Goal: Task Accomplishment & Management: Manage account settings

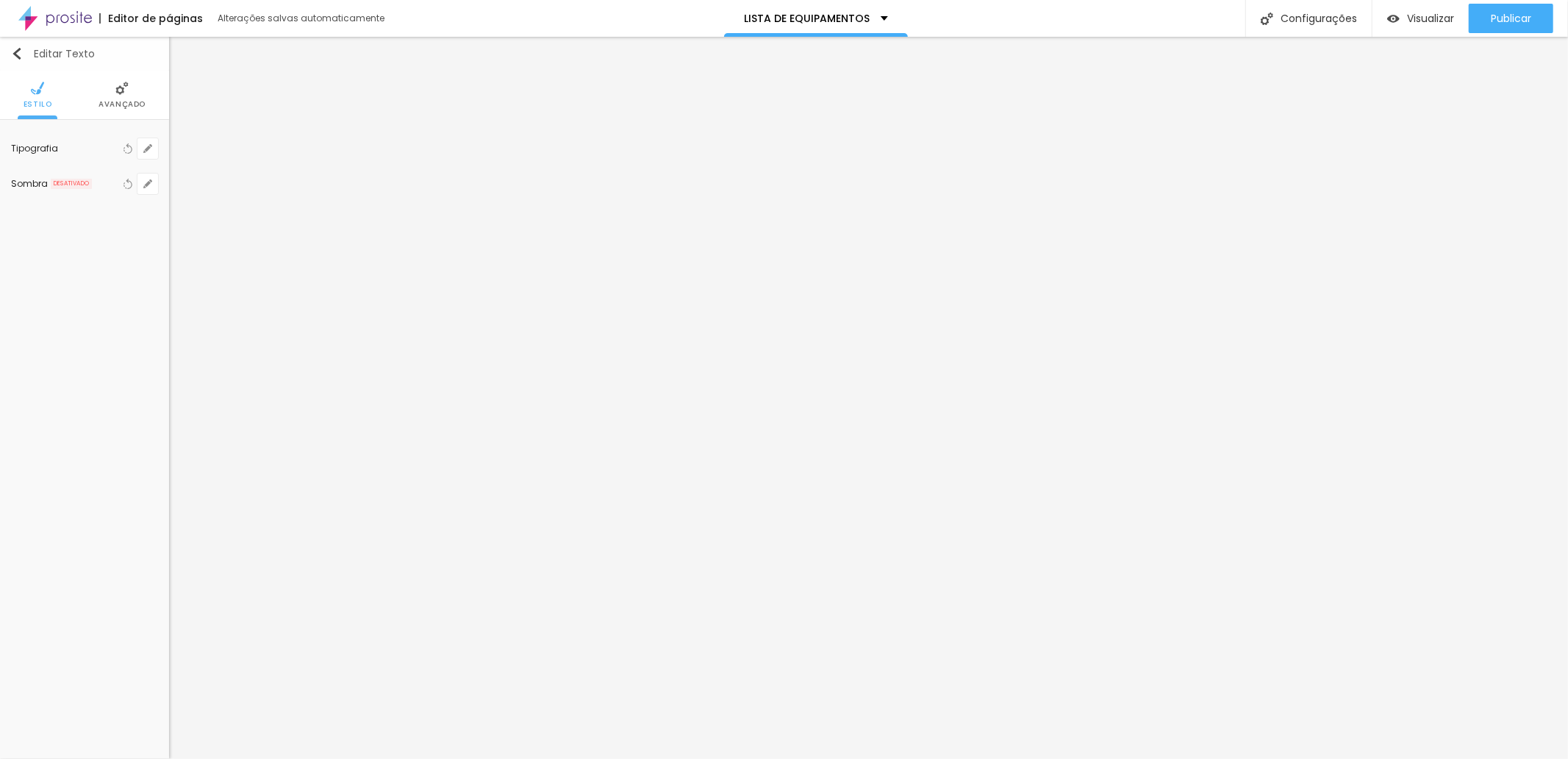
click at [18, 55] on img "button" at bounding box center [17, 53] width 12 height 12
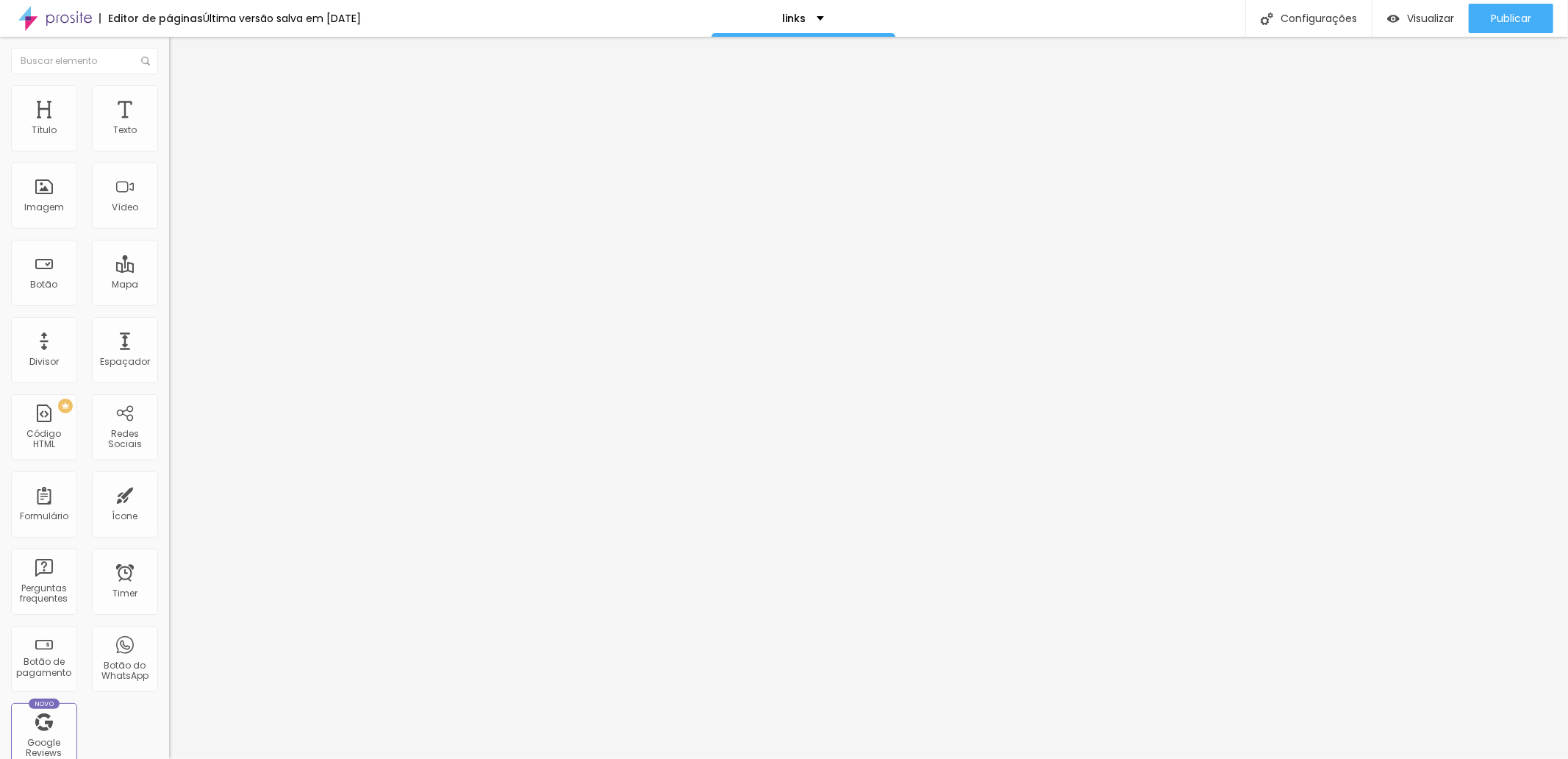
click at [169, 303] on input "[URL][DOMAIN_NAME]" at bounding box center [257, 296] width 176 height 15
paste input "[DOMAIN_NAME][URL]"
type input "[URL][DOMAIN_NAME]"
click at [1527, 0] on div at bounding box center [784, 0] width 1568 height 0
click at [1523, 15] on span "Publicar" at bounding box center [1511, 18] width 41 height 12
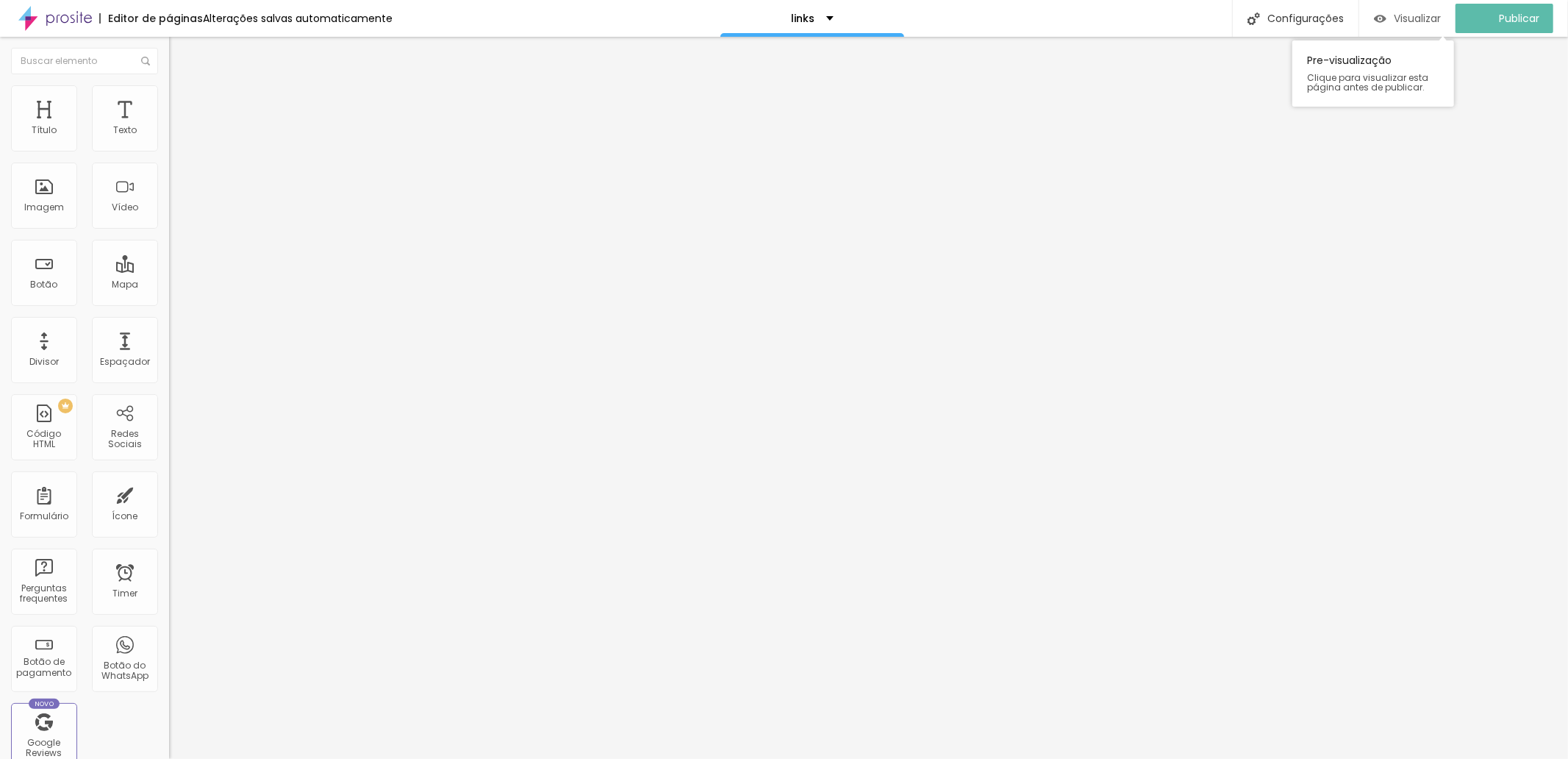
click at [1423, 14] on span "Visualizar" at bounding box center [1417, 18] width 47 height 12
click at [169, 138] on input "EQUIPAMENTOS QUE INDICO" at bounding box center [257, 130] width 176 height 15
drag, startPoint x: 141, startPoint y: 163, endPoint x: 88, endPoint y: 165, distance: 53.0
click at [169, 138] on input "EQUIPAMENTOS QUE INDICO" at bounding box center [257, 130] width 176 height 15
type input "equipamentos"
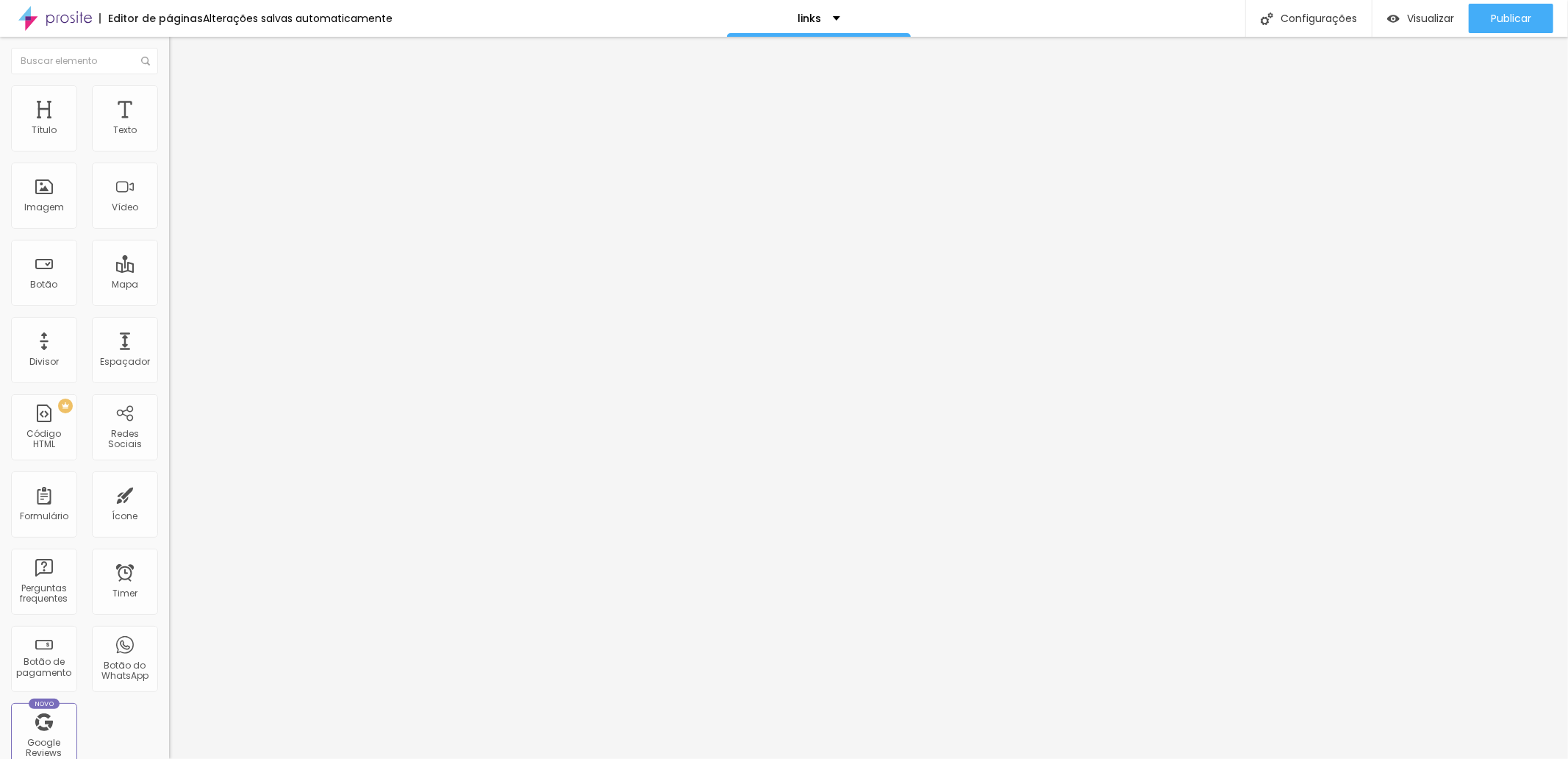
click at [169, 138] on input "text" at bounding box center [257, 130] width 176 height 15
click at [169, 138] on input "EQUIPAMENTOS C/ ESTOQUE NO [GEOGRAPHIC_DATA] - SEM TAXAS DO DOA MOR" at bounding box center [257, 130] width 176 height 15
paste input "❤️️"
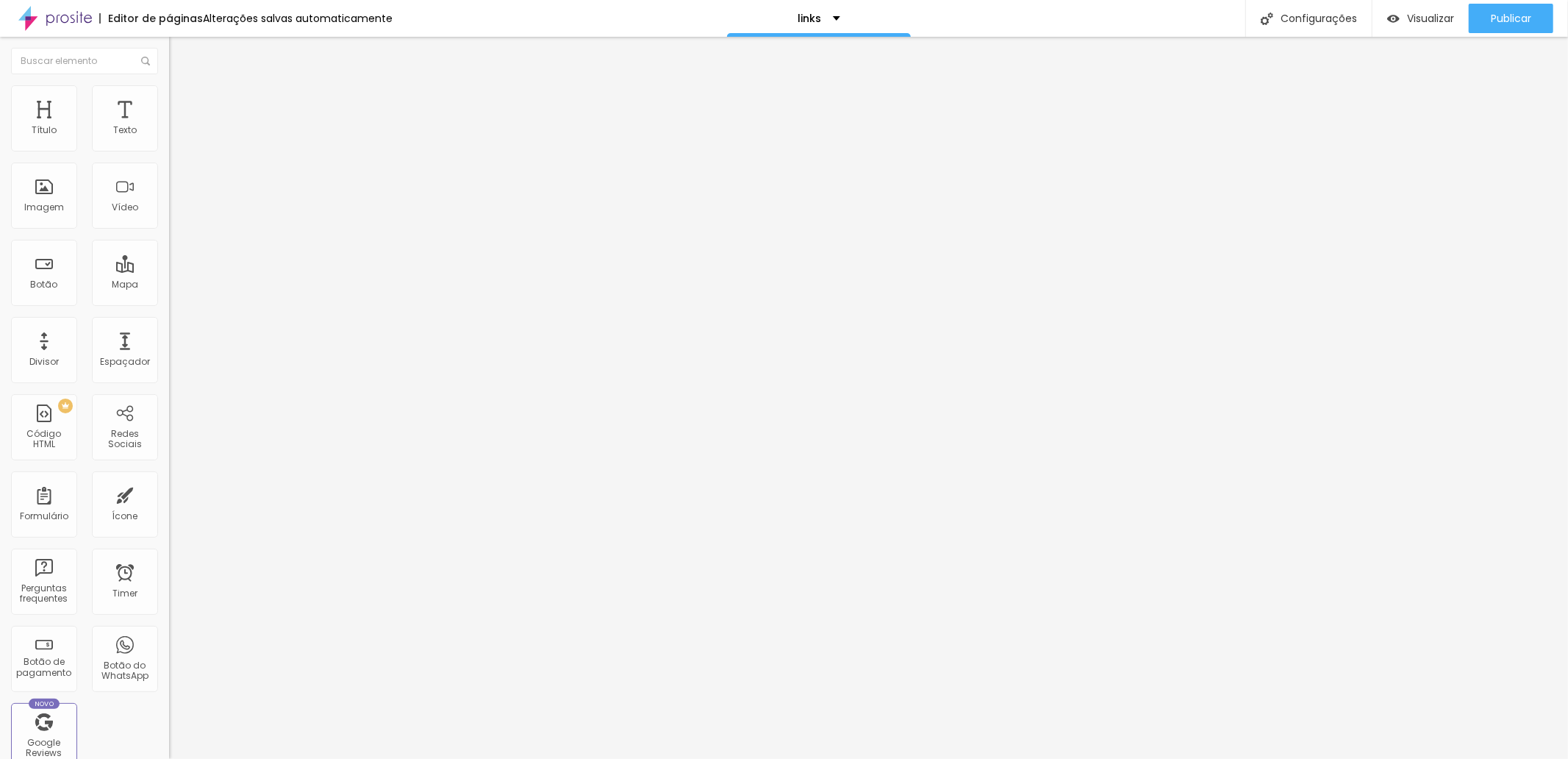
click at [169, 138] on input "EQUIPAMENTOS C/ ESTOQUE NO [GEOGRAPHIC_DATA] - SEM TAXAS DO DO❤️️" at bounding box center [257, 130] width 176 height 15
click at [169, 138] on input "EQUIPAMENTOS C/ ESTOQUE NO [GEOGRAPHIC_DATA] - SEM TAXAS DO DO ❤️️" at bounding box center [257, 130] width 176 height 15
paste input "📷"
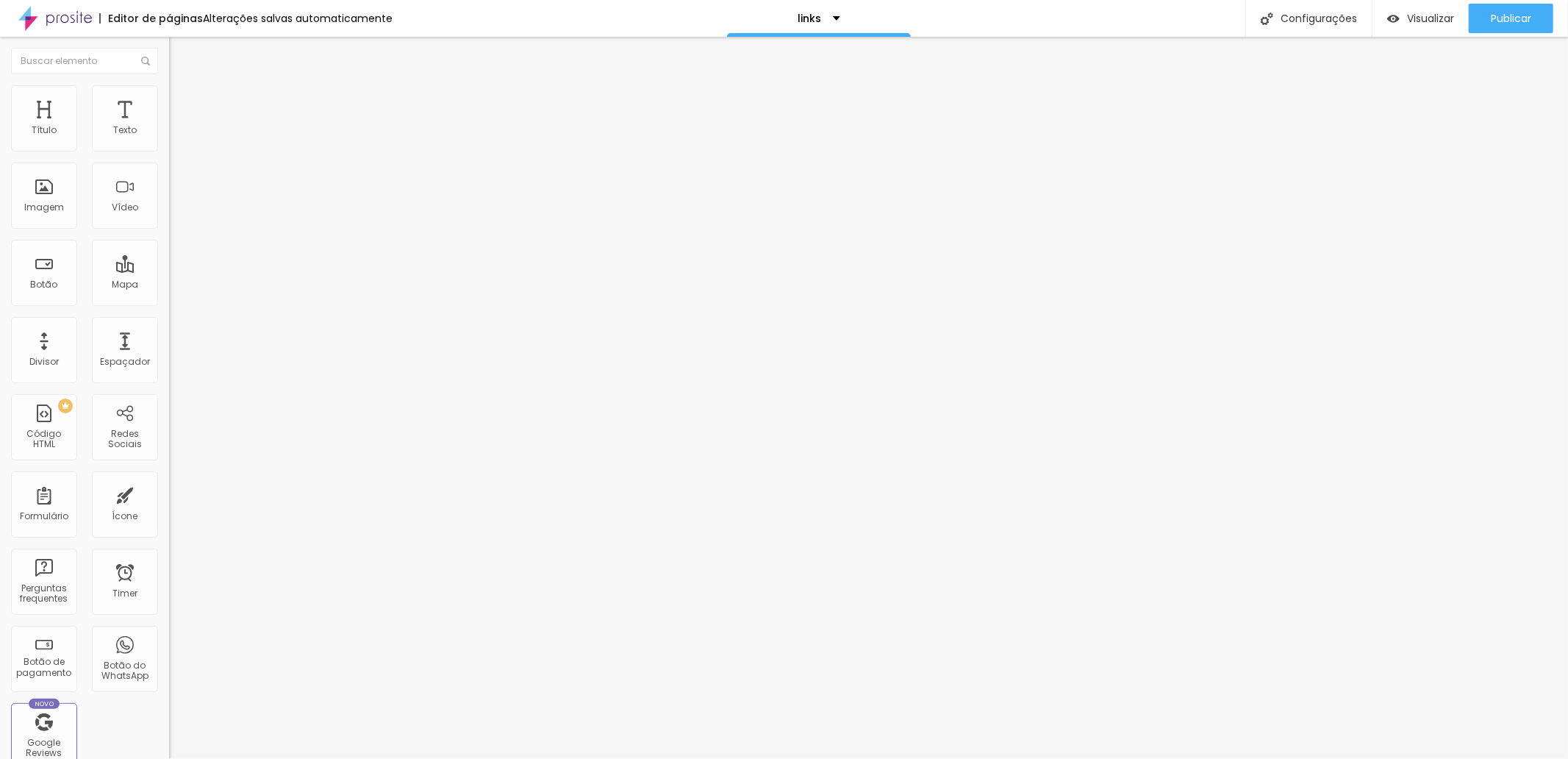
drag, startPoint x: 87, startPoint y: 164, endPoint x: 75, endPoint y: 163, distance: 12.0
click at [169, 138] on input "📷 EQUIPAMENTOS C/ ESTOQUE NO [GEOGRAPHIC_DATA] - SEM TAXAS DO DO ❤️️" at bounding box center [257, 130] width 176 height 15
paste input "🎥"
click at [169, 138] on input "📷 🎥EQUIPAMENTOS C/ ESTOQUE NO [GEOGRAPHIC_DATA] - SEM TAXAS DO DO ❤️️" at bounding box center [257, 130] width 176 height 15
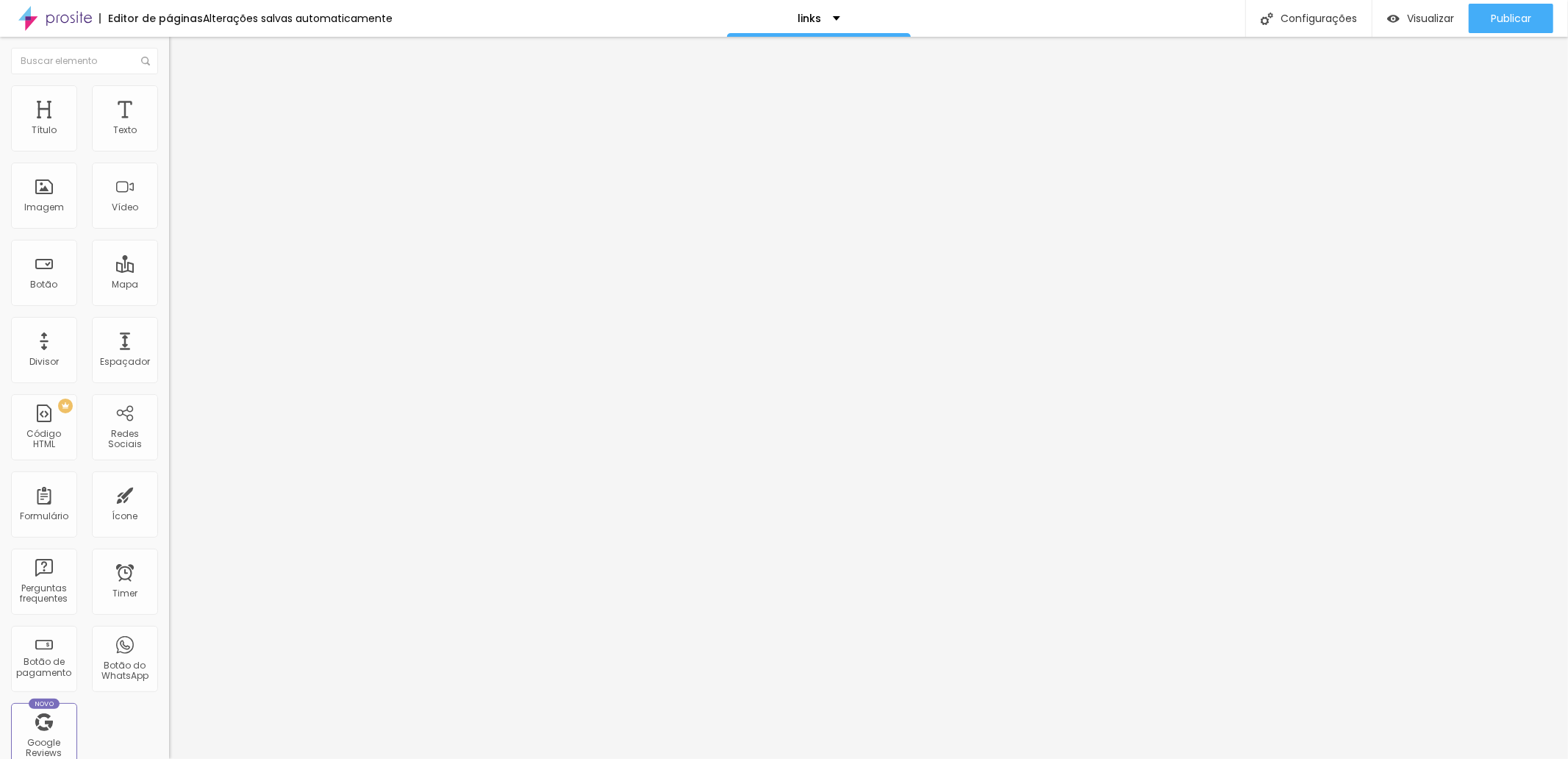
scroll to position [0, 157]
click at [169, 138] on input "📷 :: EQUIPAMENTOS C/ ESTOQUE NO [GEOGRAPHIC_DATA] - SEM TAXAS DO DO ❤️️" at bounding box center [257, 130] width 176 height 15
type input "📷 :: EQUIPAMENTOS C/ ESTOQUE NO [GEOGRAPHIC_DATA] - SEM TAXAS DO ❤️️"
click at [169, 431] on div "Editar Botão Conteúdo Estilo Avançado Texto 📷 :: EQUIPAMENTOS C/ ESTOQUE NO [GE…" at bounding box center [253, 397] width 169 height 722
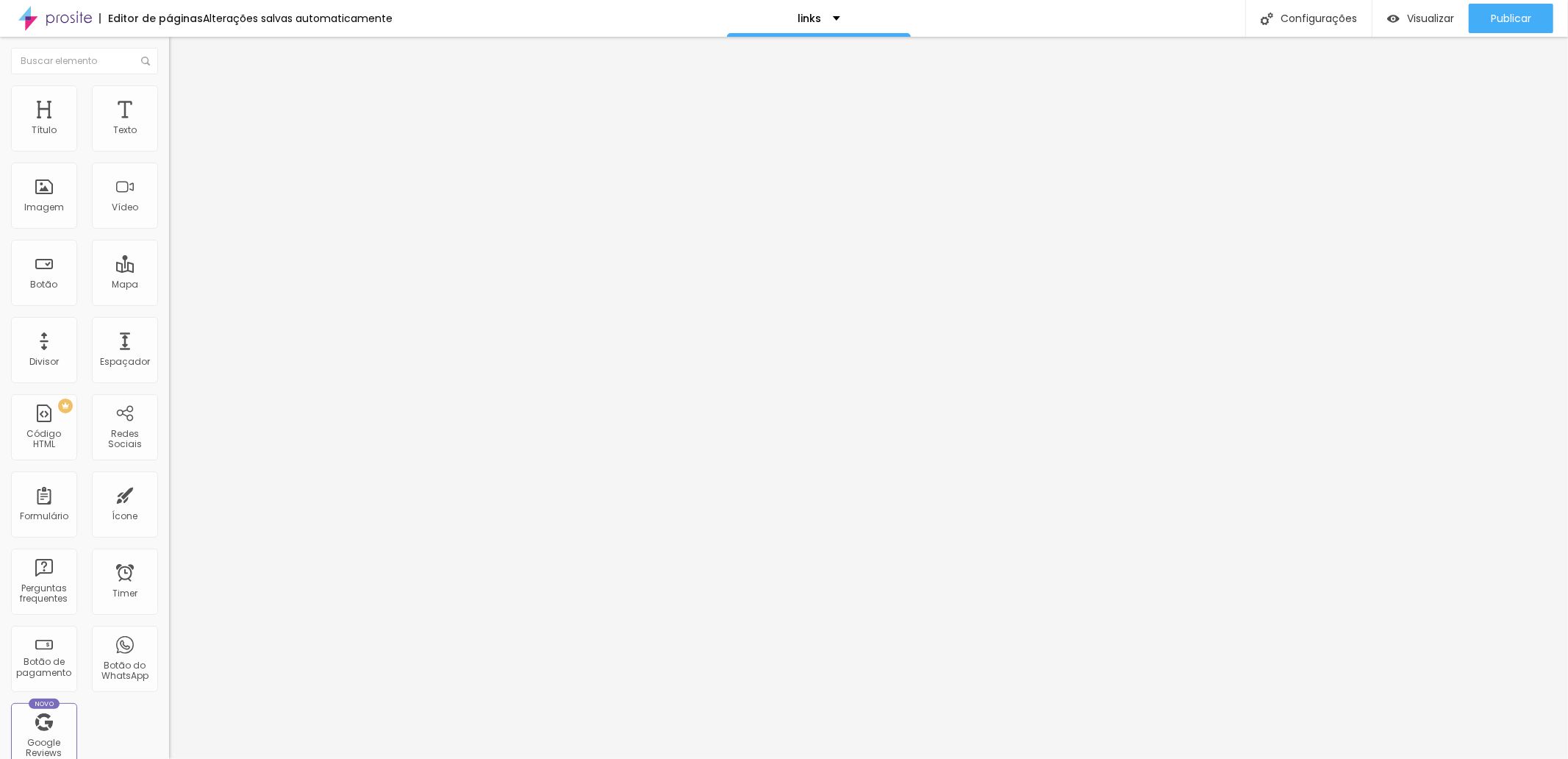
scroll to position [0, 0]
click at [183, 102] on span "Estilo" at bounding box center [194, 95] width 23 height 13
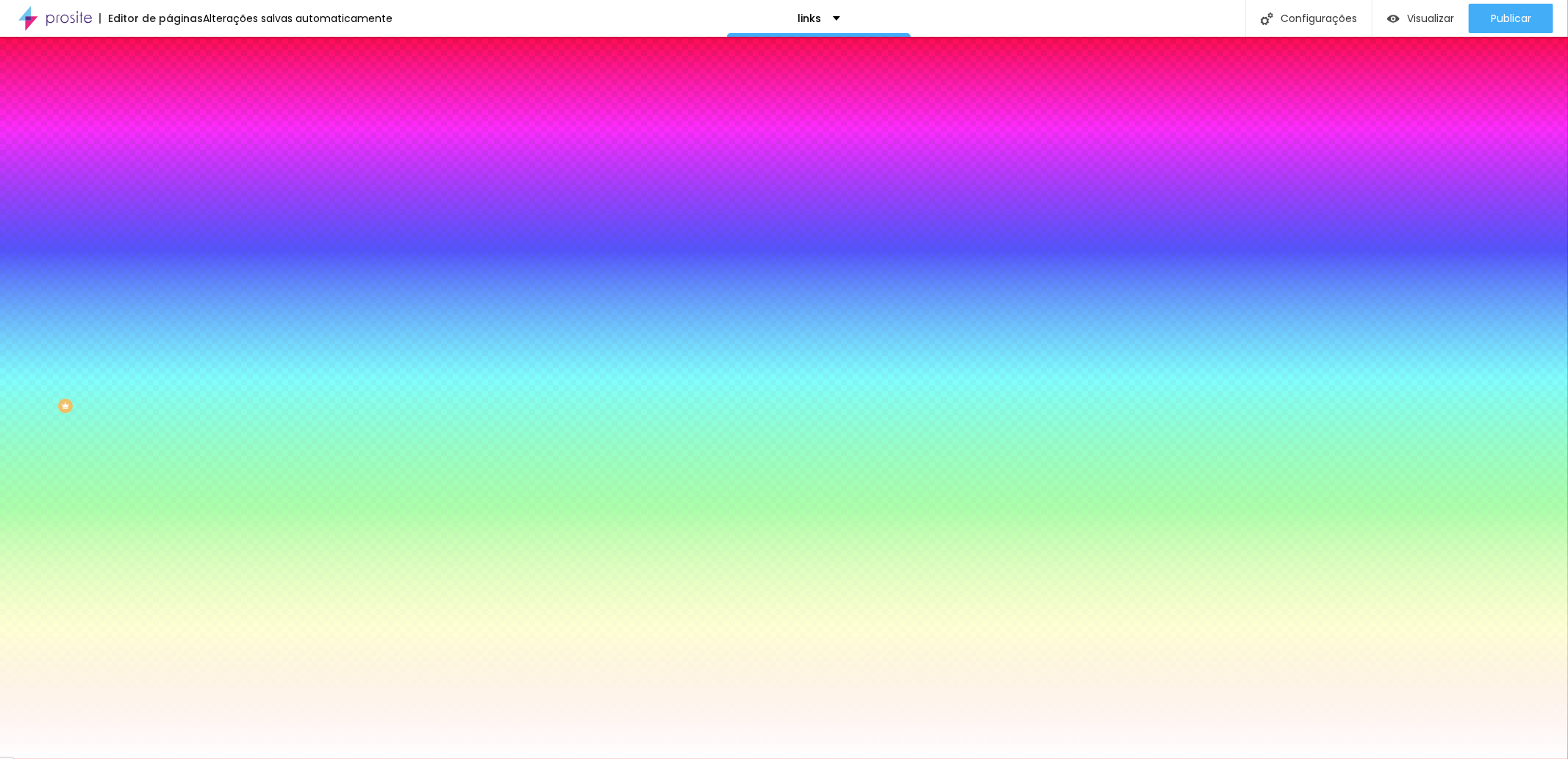
click at [169, 141] on div at bounding box center [253, 141] width 169 height 0
type input "#FC0000"
drag, startPoint x: 88, startPoint y: 172, endPoint x: 122, endPoint y: 166, distance: 34.5
click at [169, 155] on div at bounding box center [253, 155] width 169 height 0
click at [169, 474] on div "Cor de fundo Voltar ao padrão #FFFFFF Cor do texto Voltar ao padrão #FFFFFF Bor…" at bounding box center [253, 535] width 169 height 122
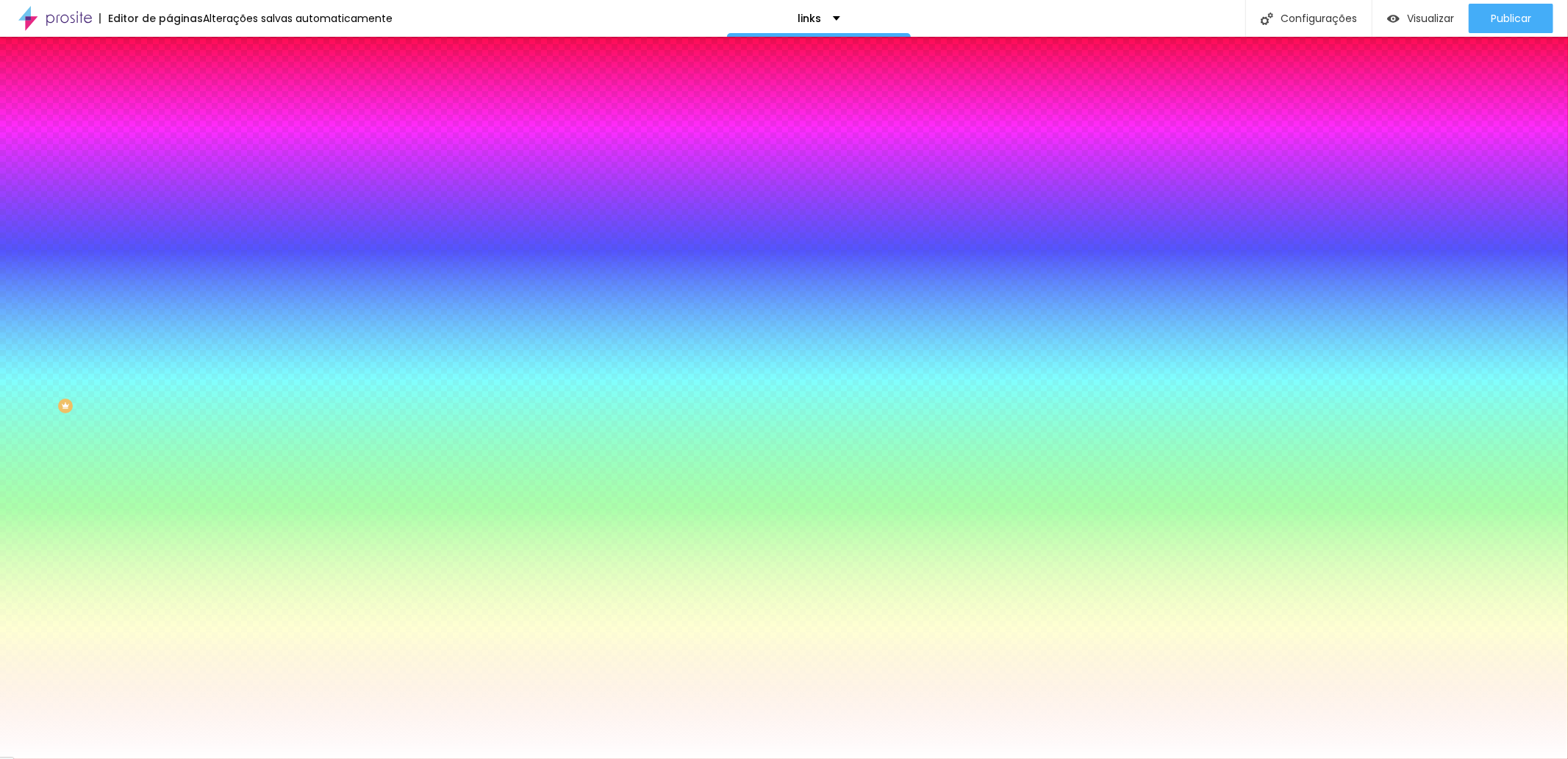
click at [175, 186] on icon "button" at bounding box center [179, 187] width 9 height 9
type input "#FFFFFF"
drag, startPoint x: 225, startPoint y: 370, endPoint x: 200, endPoint y: 364, distance: 25.7
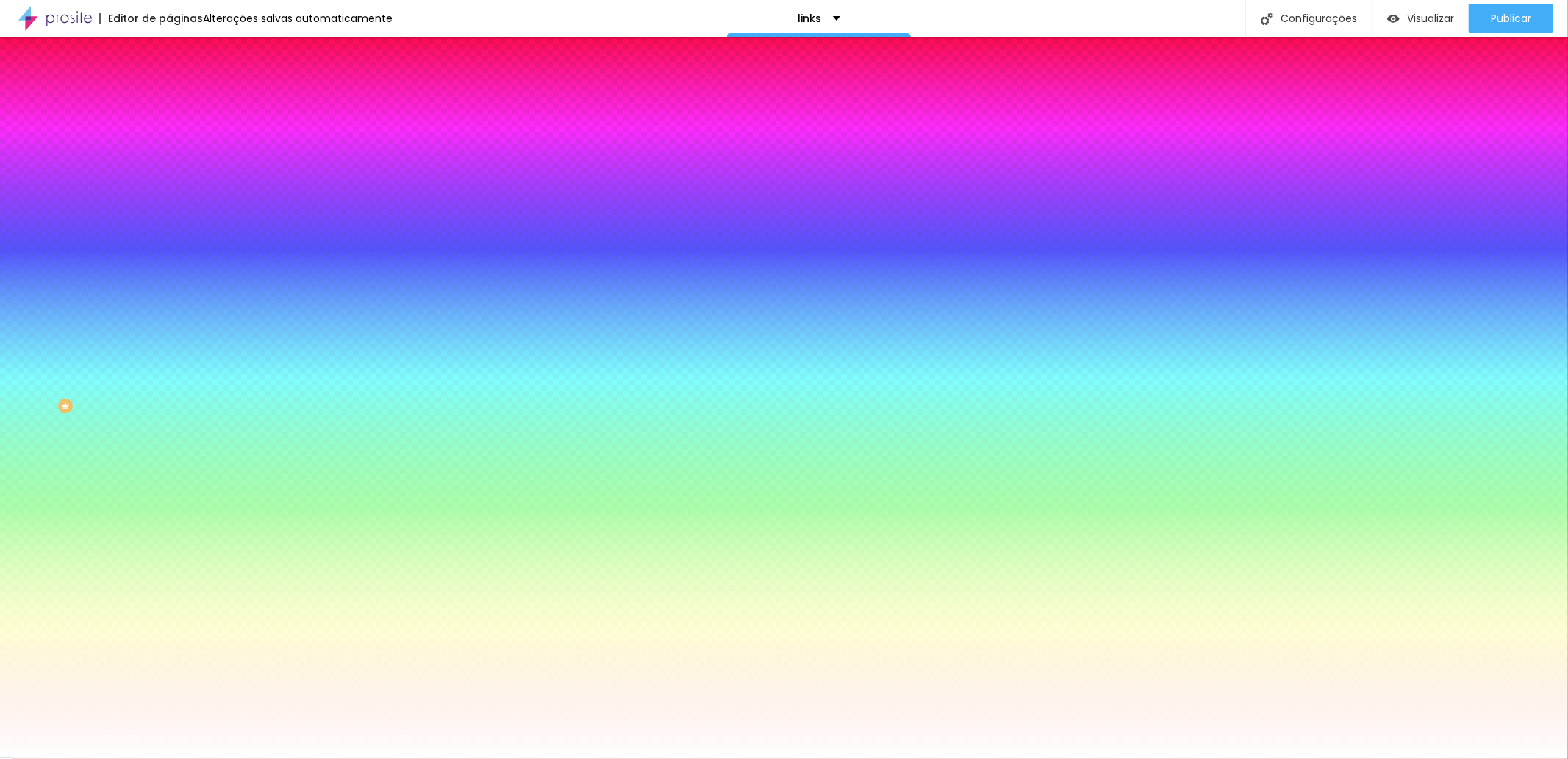
click at [696, 758] on div at bounding box center [784, 759] width 1568 height 0
click at [183, 87] on span "Conteúdo" at bounding box center [205, 80] width 45 height 13
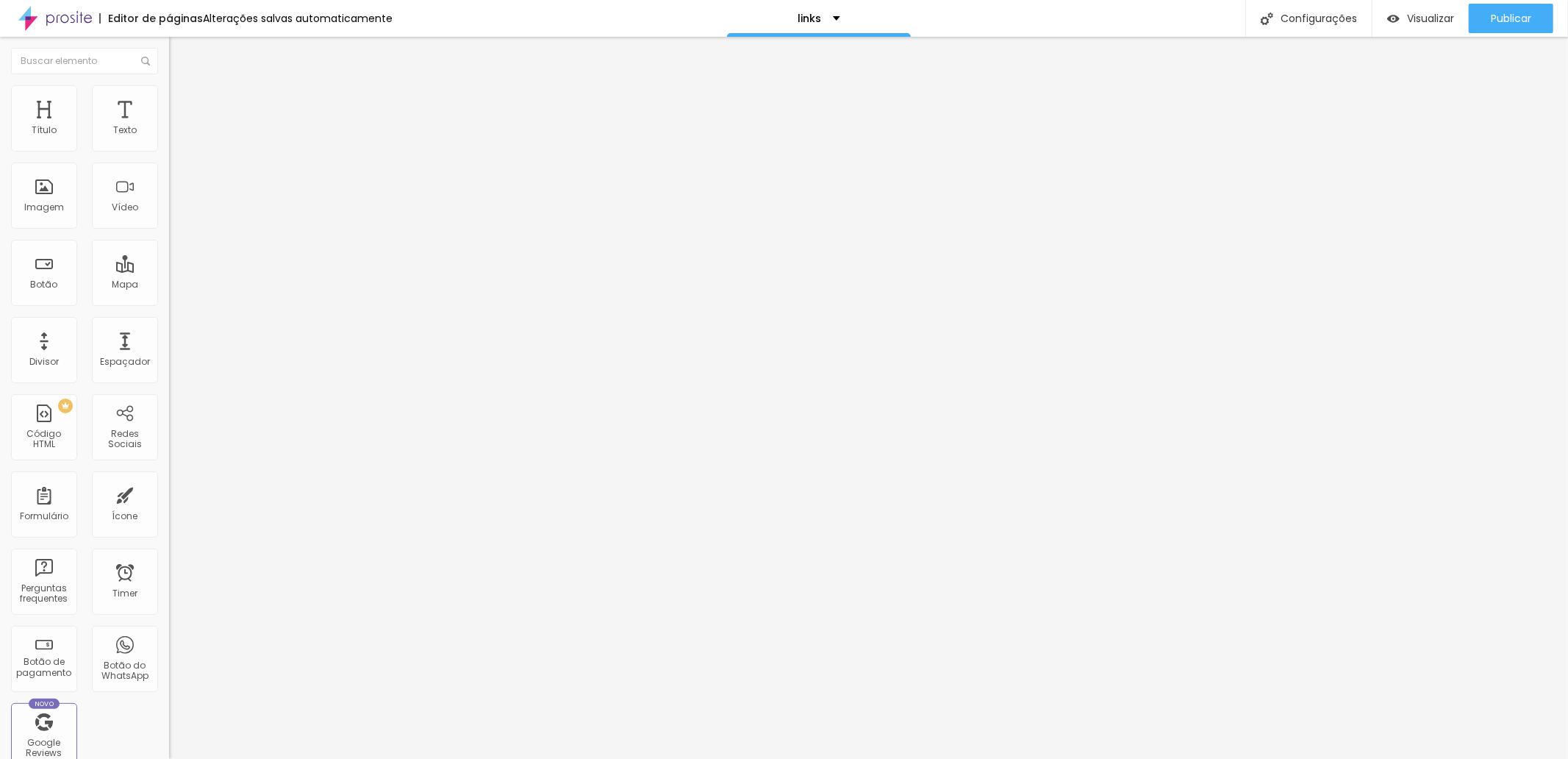
drag, startPoint x: 104, startPoint y: 162, endPoint x: 41, endPoint y: 153, distance: 63.6
click at [169, 138] on input "📷 :: EQUIPAMENTOS C/ ESTOQUE NO [GEOGRAPHIC_DATA] - SEM TAXAS DO ❤️️" at bounding box center [257, 130] width 176 height 15
type input "📷 :: ALIEXPRESS C/ ESTOQUE NO [GEOGRAPHIC_DATA] - SEM TAXAS DO ❤️️"
click at [1491, 18] on span "Publicar" at bounding box center [1511, 18] width 41 height 12
click at [1504, 15] on span "Publicar" at bounding box center [1511, 18] width 41 height 12
